Goal: Task Accomplishment & Management: Manage account settings

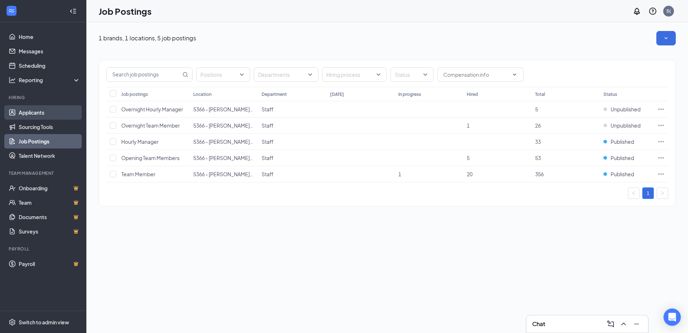
click at [46, 111] on link "Applicants" at bounding box center [50, 112] width 62 height 14
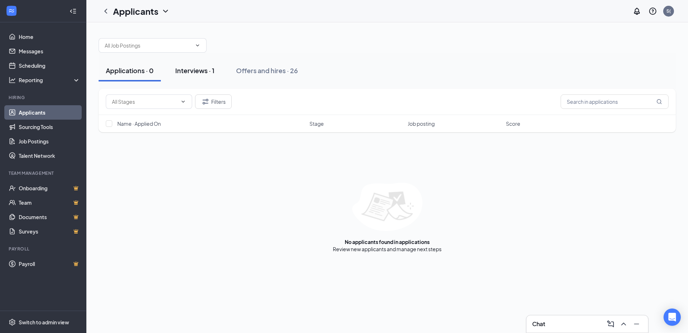
click at [196, 71] on div "Interviews · 1" at bounding box center [194, 70] width 39 height 9
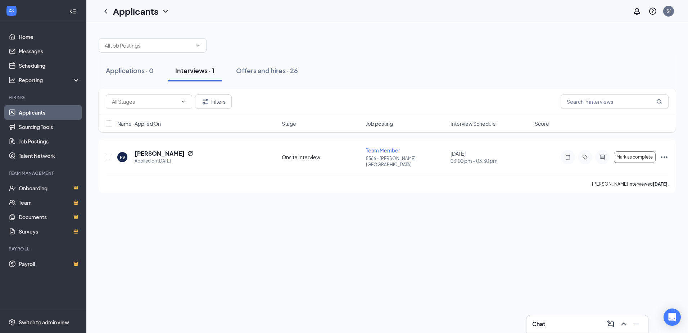
click at [577, 325] on div "Chat" at bounding box center [587, 324] width 110 height 12
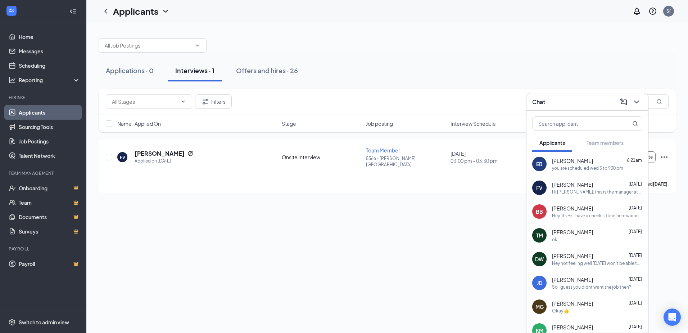
click at [592, 190] on div "Hi [PERSON_NAME], this is the manager at Burger King Your interview with us for…" at bounding box center [597, 192] width 90 height 6
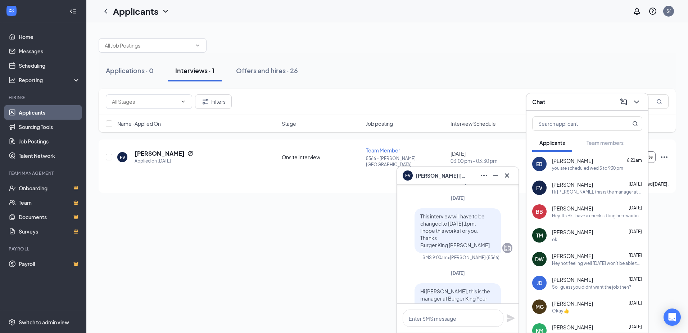
scroll to position [-187, 0]
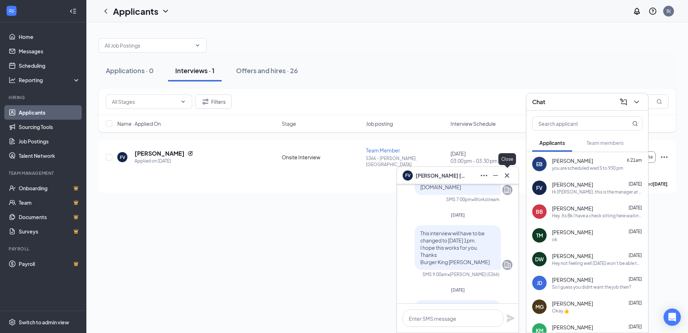
click at [510, 175] on icon "Cross" at bounding box center [507, 175] width 9 height 9
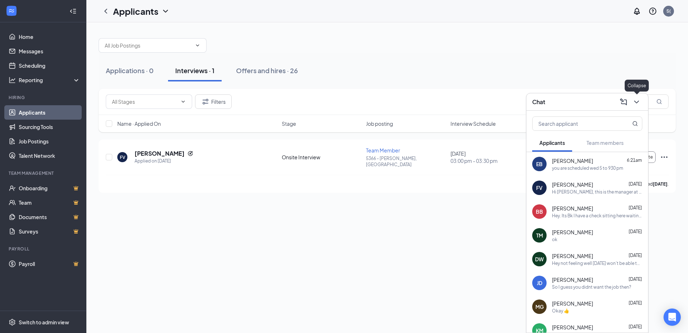
click at [636, 101] on icon "ChevronDown" at bounding box center [636, 102] width 9 height 9
